Goal: Task Accomplishment & Management: Complete application form

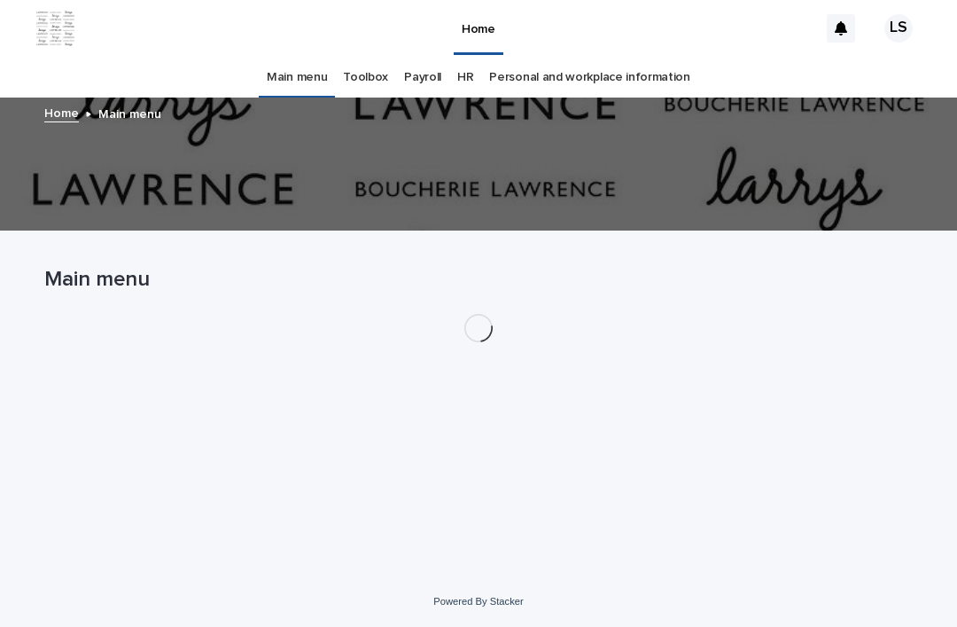
scroll to position [57, 0]
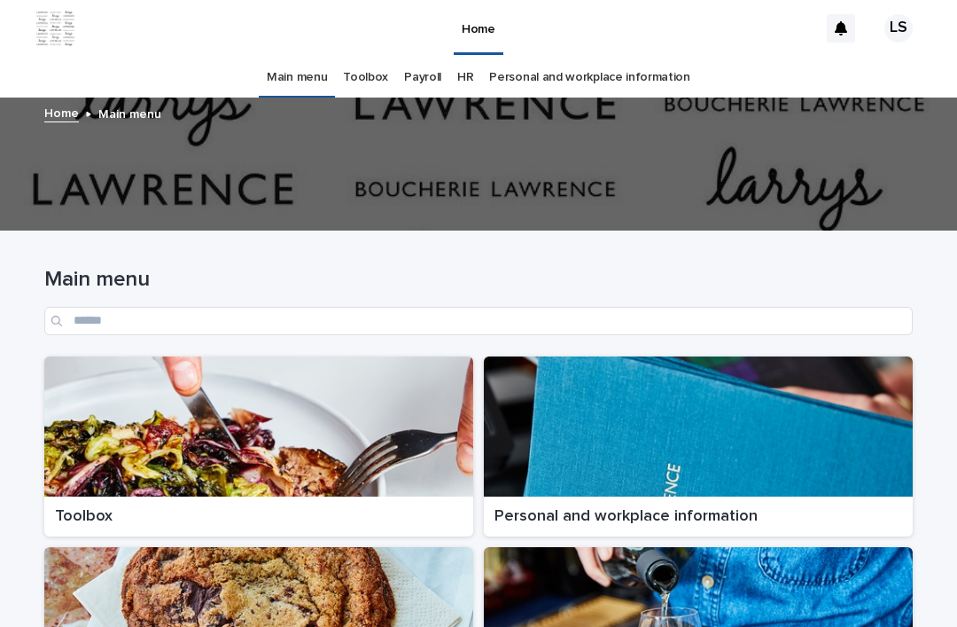
click at [125, 378] on div at bounding box center [258, 426] width 429 height 140
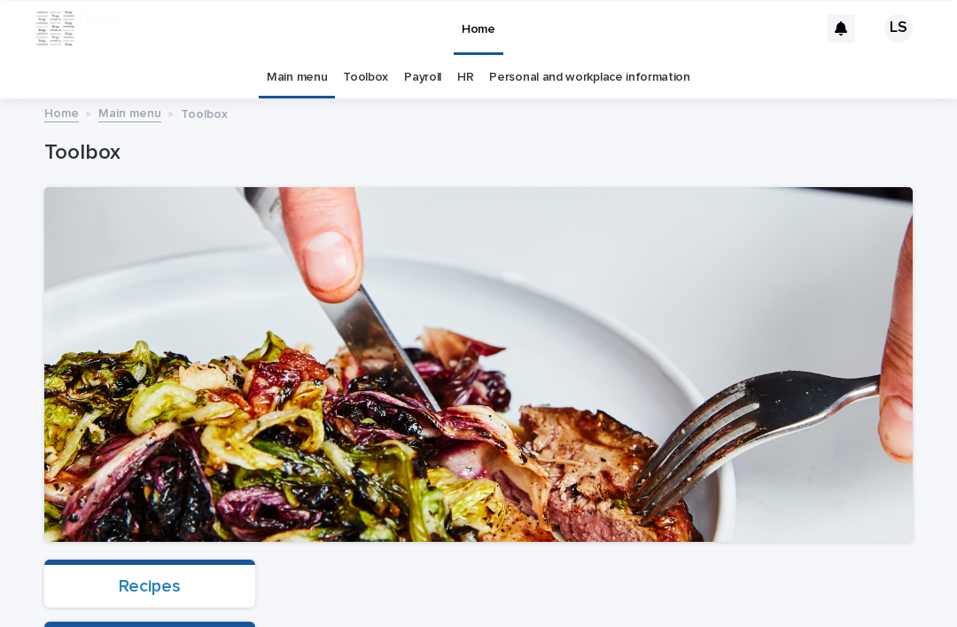
scroll to position [511, 0]
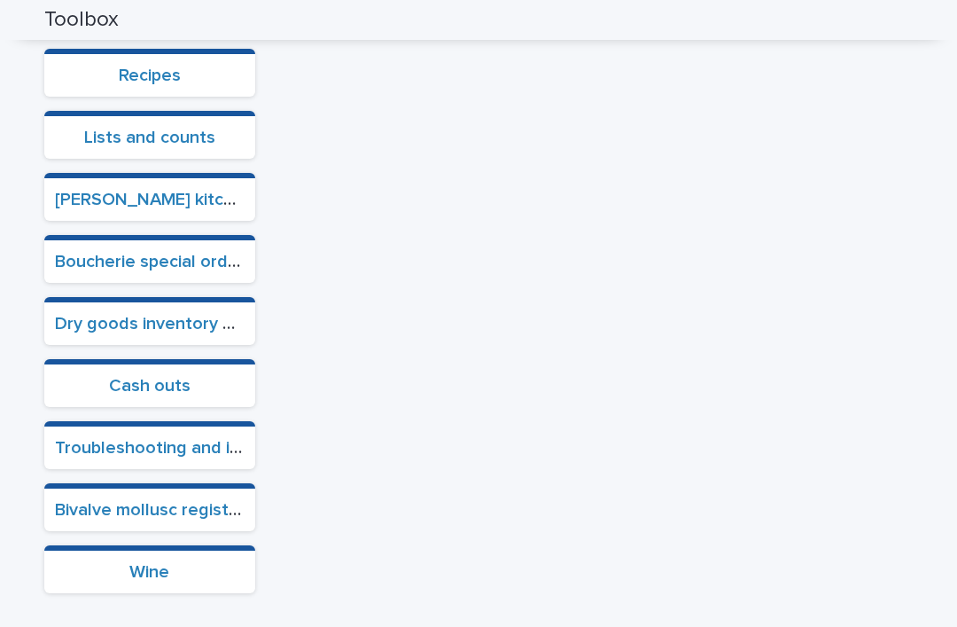
click at [118, 377] on link "Cash outs" at bounding box center [150, 386] width 82 height 18
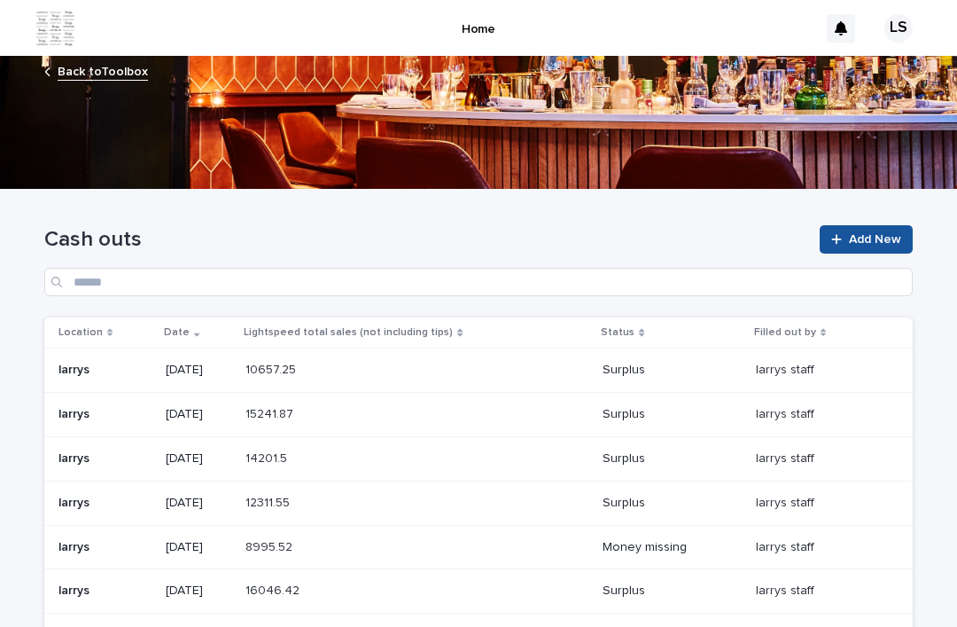
click at [845, 233] on div at bounding box center [840, 239] width 18 height 12
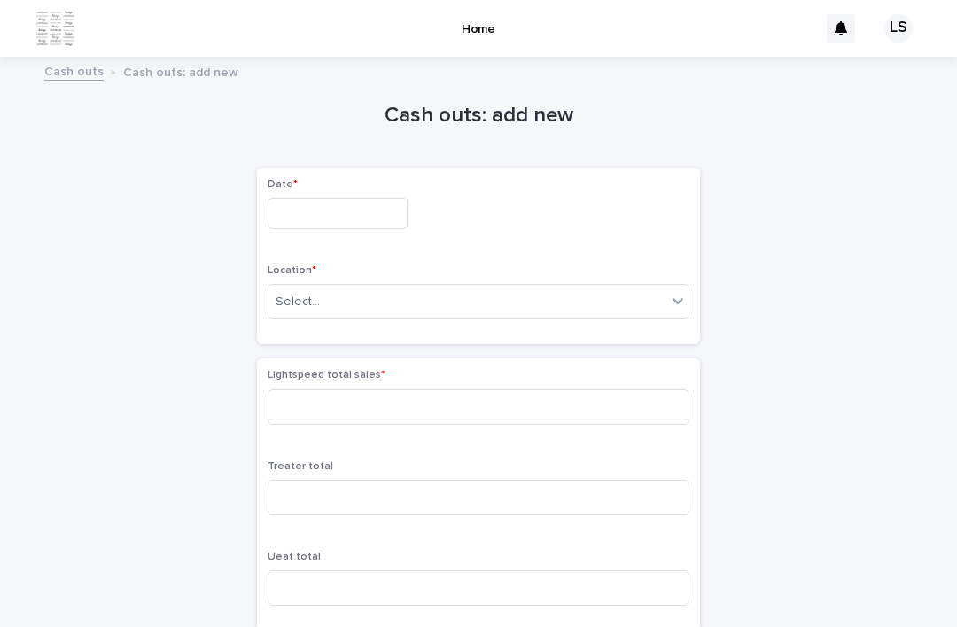
click at [301, 198] on input "text" at bounding box center [338, 213] width 140 height 31
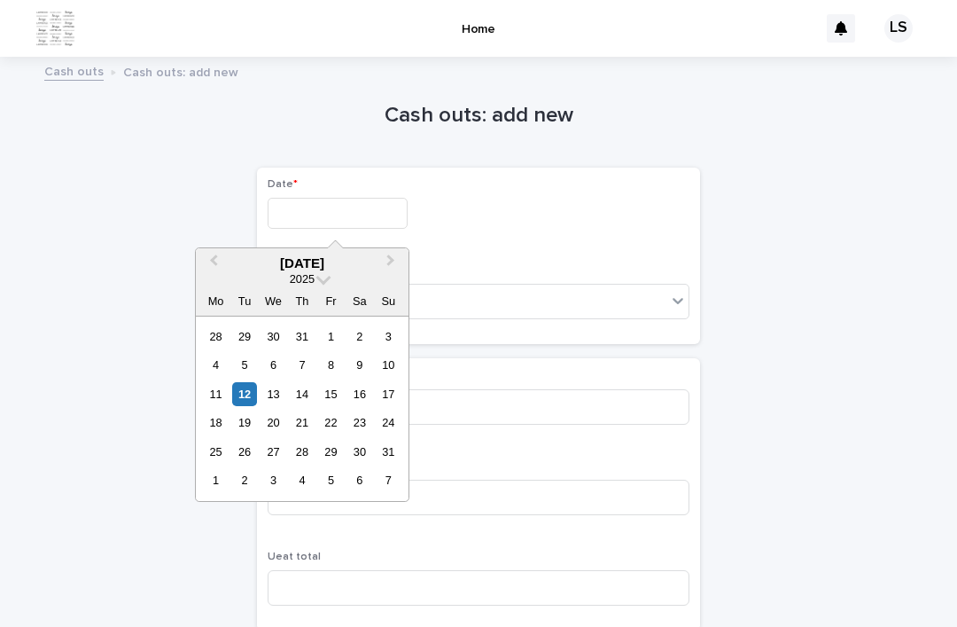
click at [252, 255] on div "[DATE]" at bounding box center [302, 263] width 213 height 16
click at [249, 382] on div "12" at bounding box center [244, 394] width 24 height 24
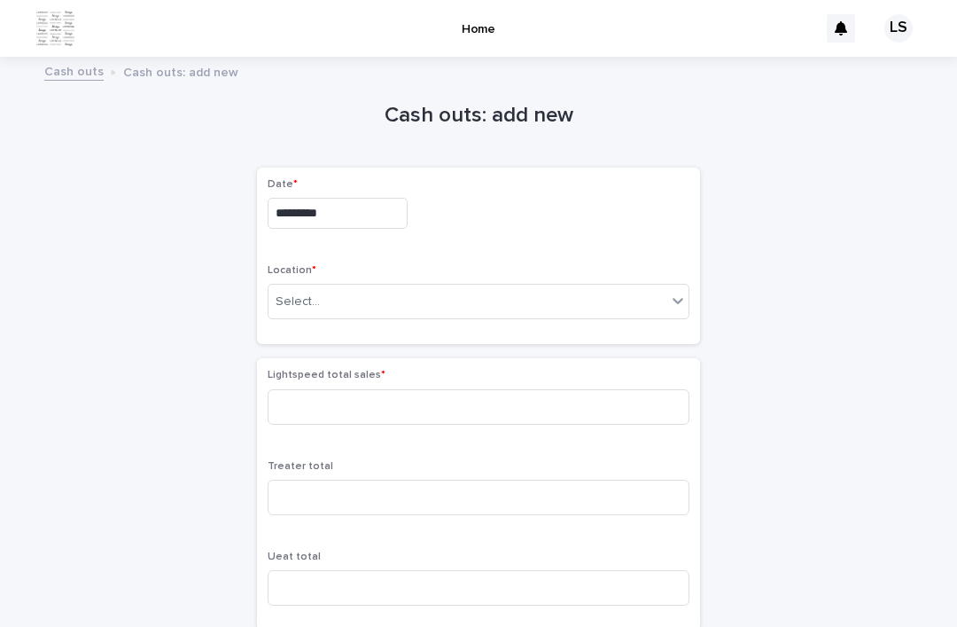
type input "*********"
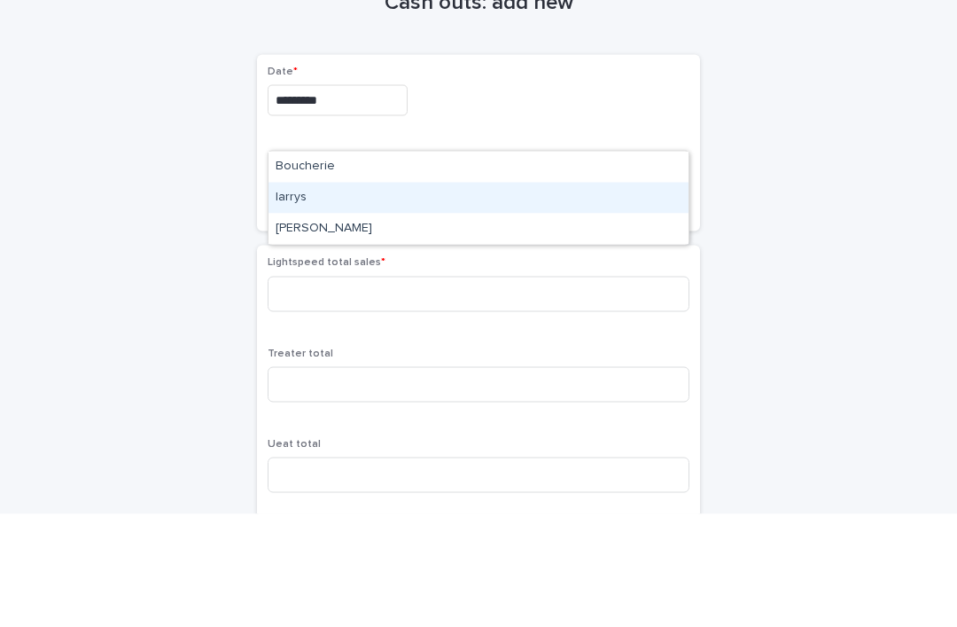
click at [317, 295] on div "larrys" at bounding box center [479, 310] width 420 height 31
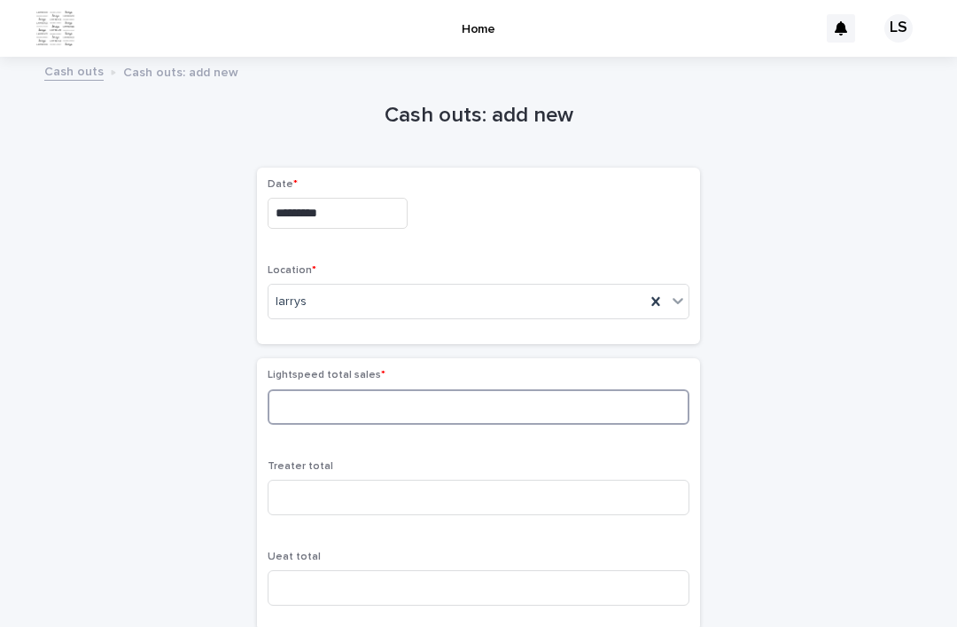
click at [305, 389] on input at bounding box center [479, 406] width 422 height 35
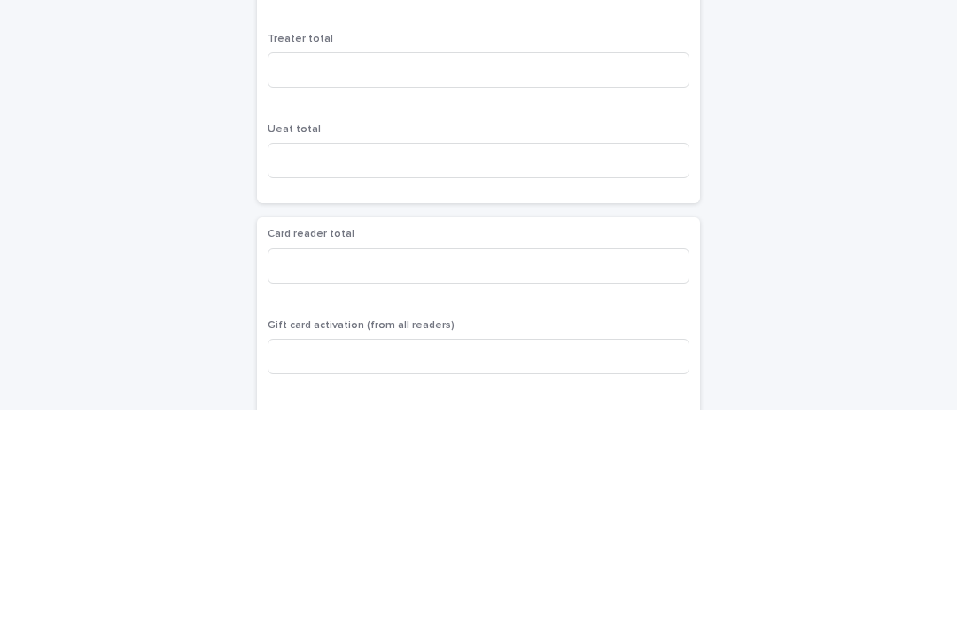
scroll to position [224, 0]
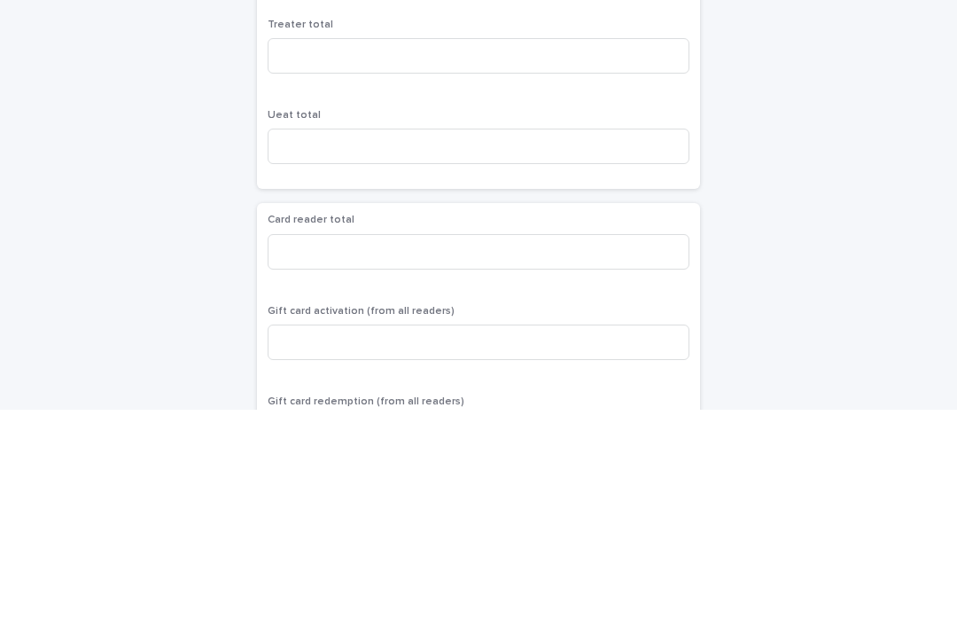
type input "*******"
click at [619, 451] on input at bounding box center [479, 468] width 422 height 35
type input "*******"
click at [803, 140] on div "Cash outs: add new Loading... Saving… Loading... Saving… Loading... Saving… Dat…" at bounding box center [478, 478] width 869 height 1270
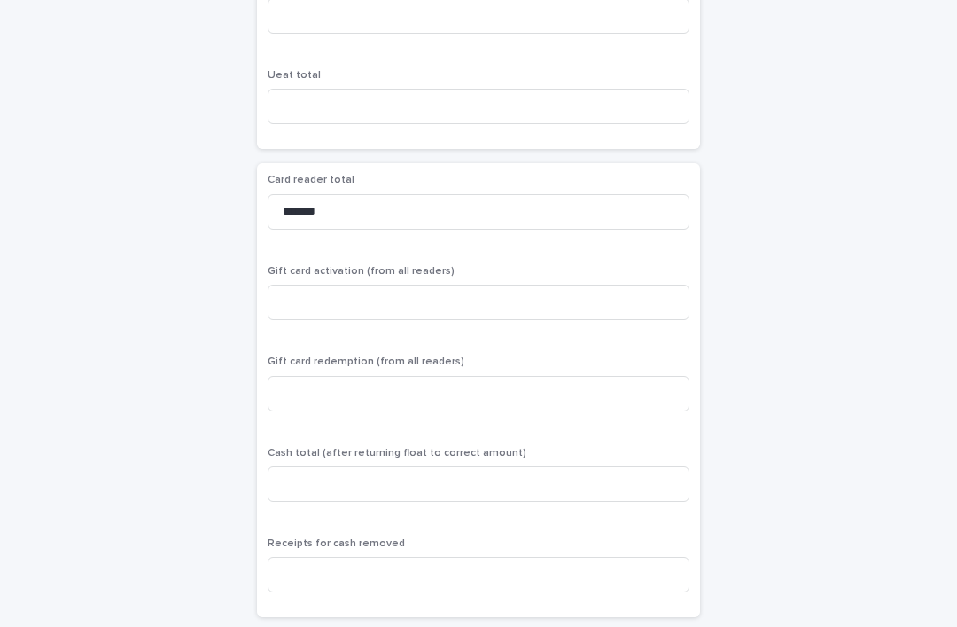
scroll to position [487, 0]
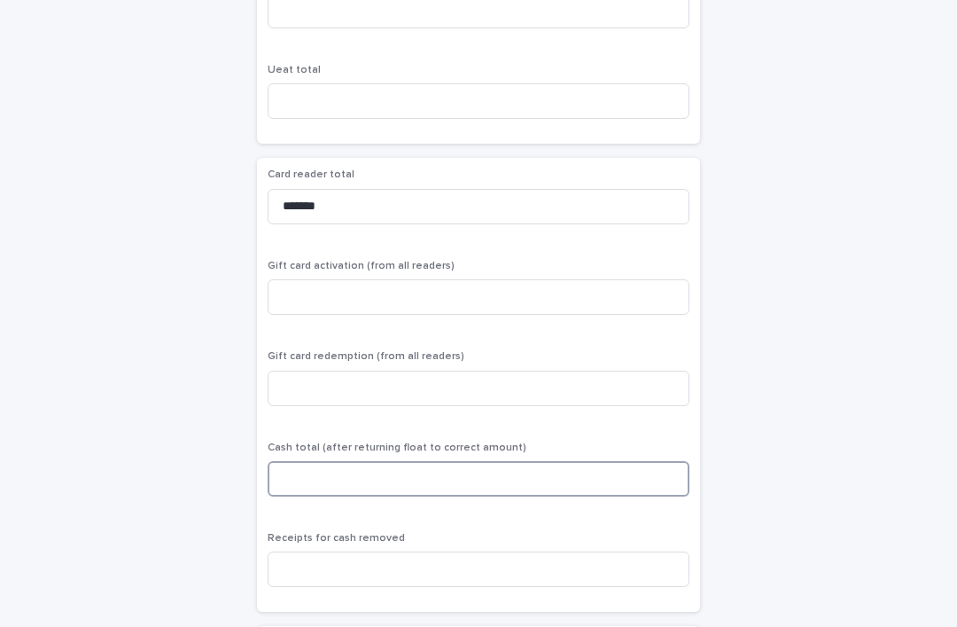
click at [511, 461] on input at bounding box center [479, 478] width 422 height 35
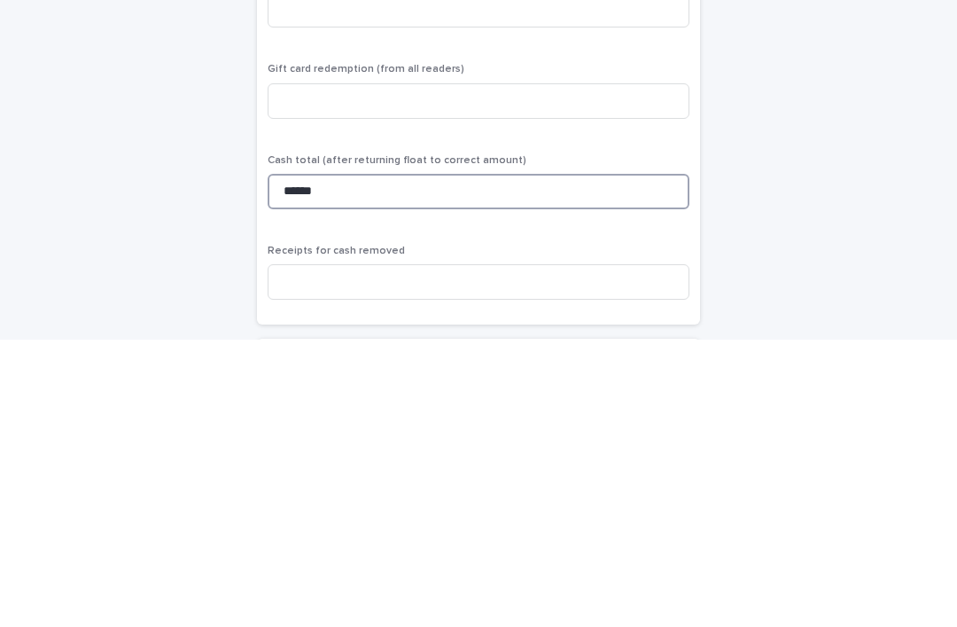
type input "******"
click at [177, 177] on div "Cash outs: add new Loading... Saving… Loading... Saving… Loading... Saving… Dat…" at bounding box center [478, 216] width 869 height 1270
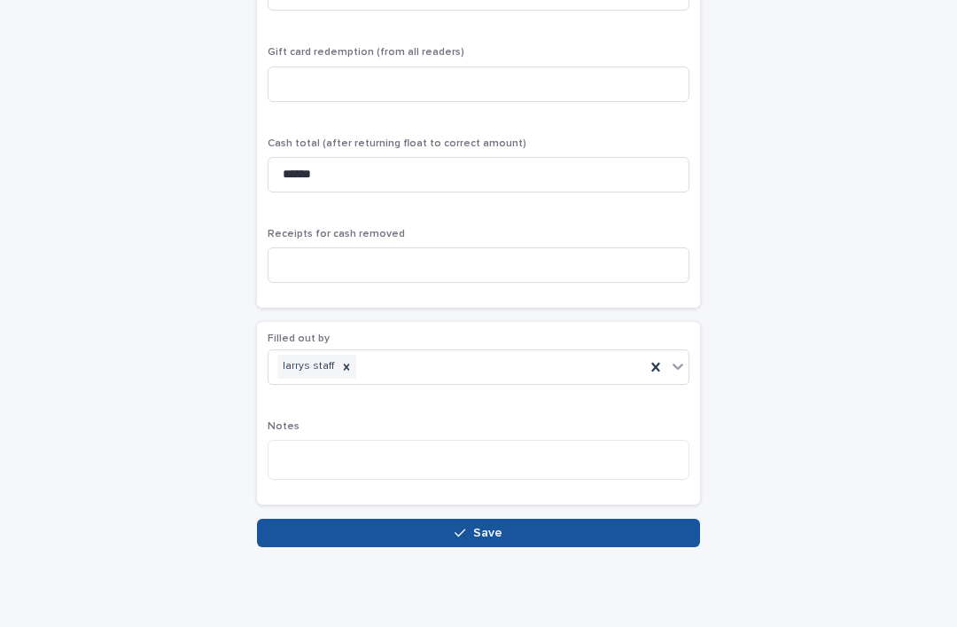
scroll to position [790, 0]
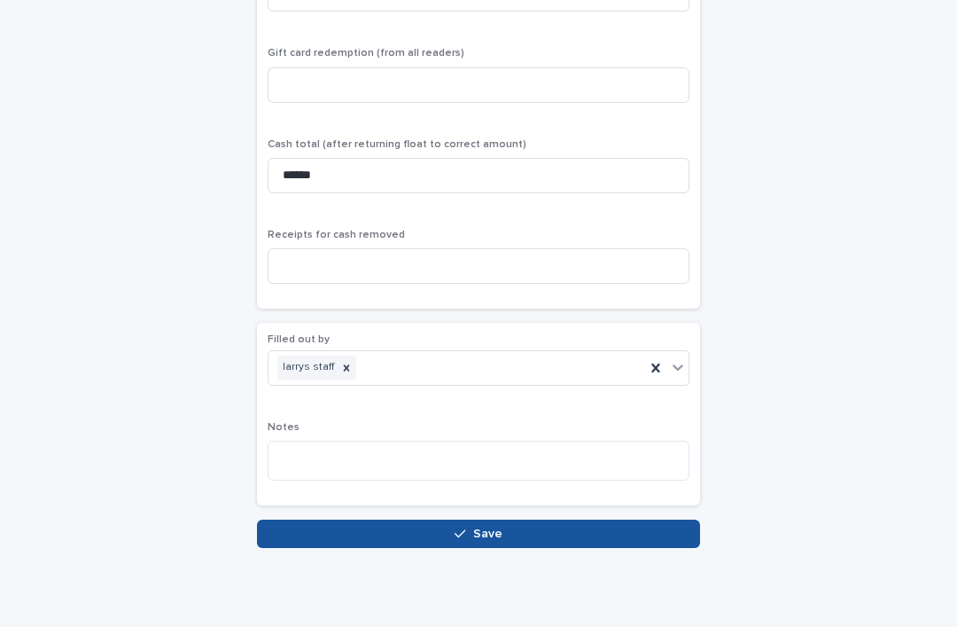
click at [288, 519] on button "Save" at bounding box center [478, 533] width 443 height 28
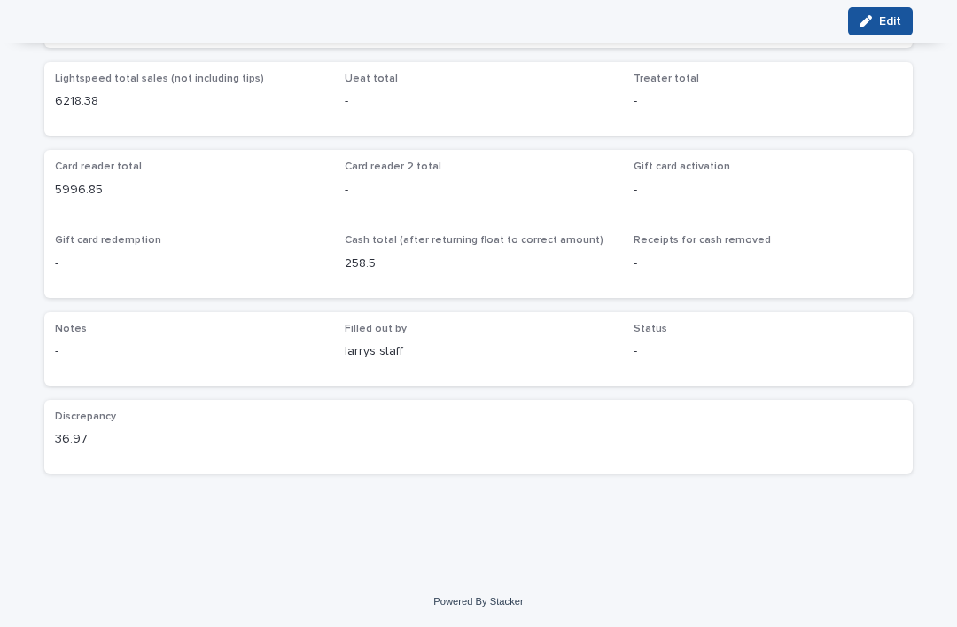
scroll to position [123, 0]
